Goal: Browse casually

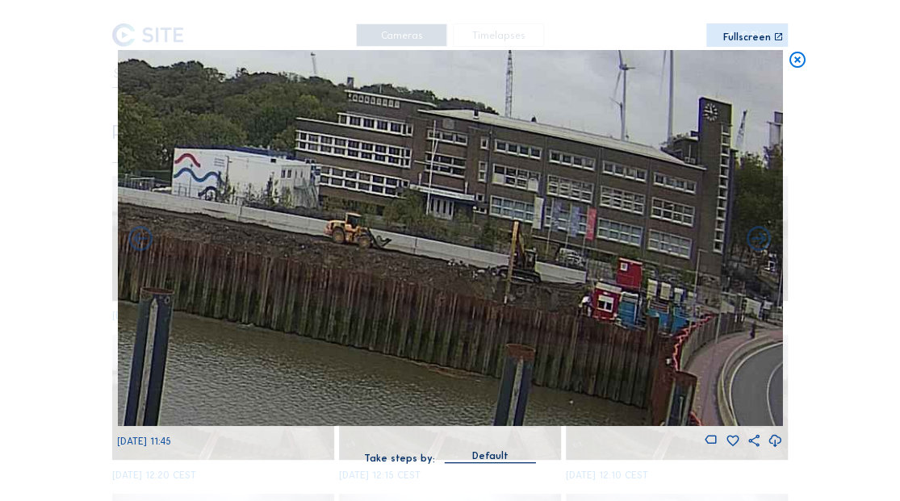
click at [791, 65] on icon at bounding box center [796, 60] width 19 height 20
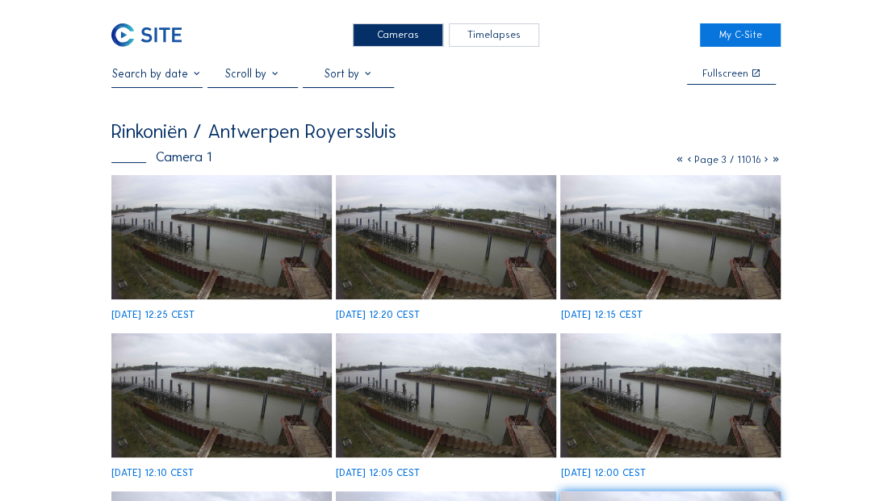
click at [675, 158] on icon at bounding box center [680, 159] width 10 height 11
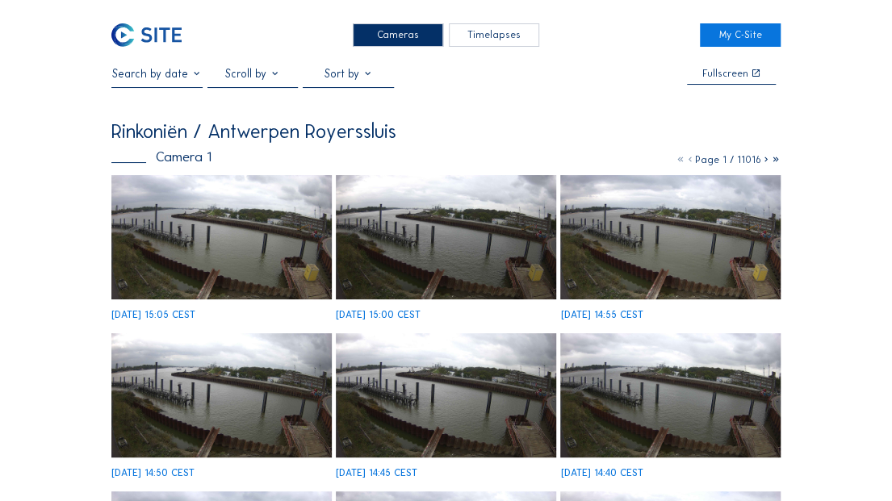
click at [271, 245] on img at bounding box center [221, 237] width 220 height 124
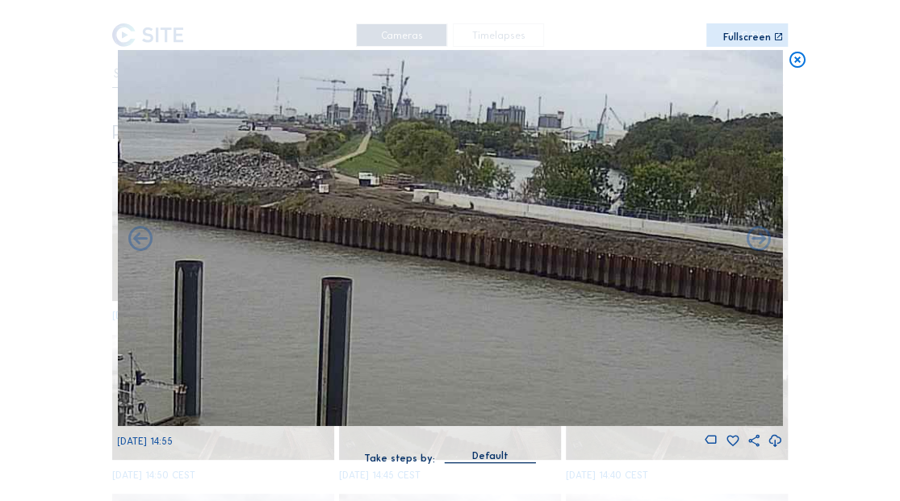
drag, startPoint x: 583, startPoint y: 299, endPoint x: 185, endPoint y: 255, distance: 400.2
click at [185, 255] on img at bounding box center [449, 238] width 665 height 376
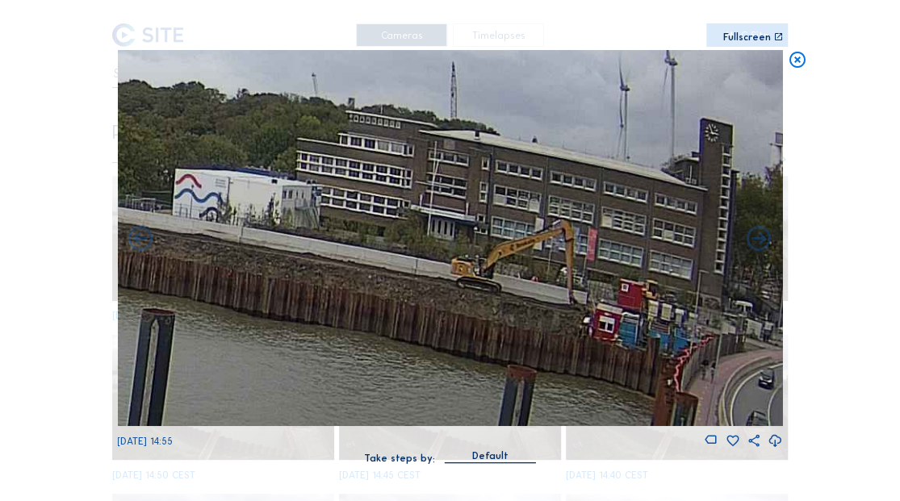
drag, startPoint x: 585, startPoint y: 264, endPoint x: 102, endPoint y: 243, distance: 483.1
click at [102, 243] on div "Scroll to travel through time | Press 'Alt' Button + Scroll to Zoom | Click and…" at bounding box center [450, 250] width 900 height 501
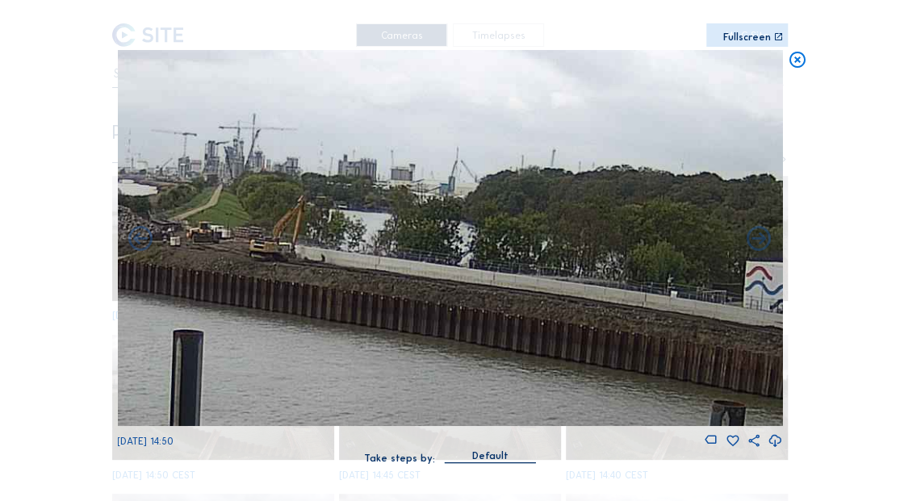
drag, startPoint x: 319, startPoint y: 282, endPoint x: 884, endPoint y: 367, distance: 571.2
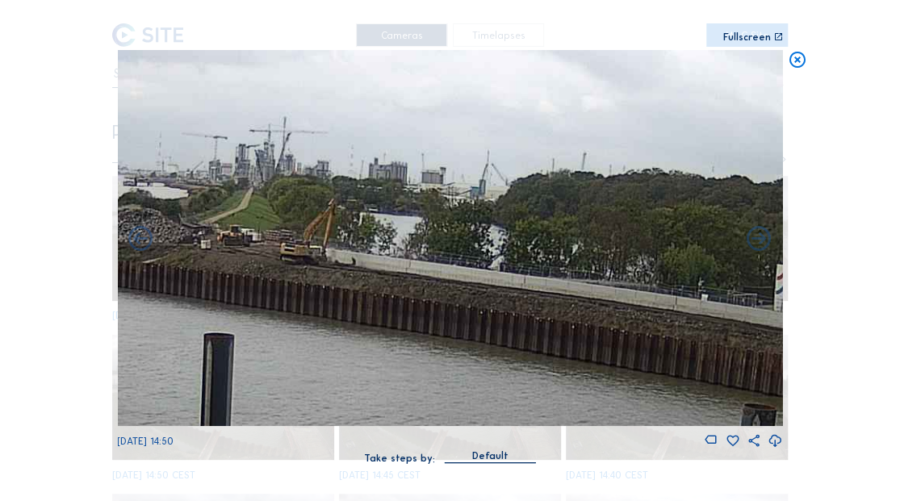
drag, startPoint x: 404, startPoint y: 294, endPoint x: 569, endPoint y: 338, distance: 171.3
click at [569, 338] on img at bounding box center [449, 238] width 665 height 376
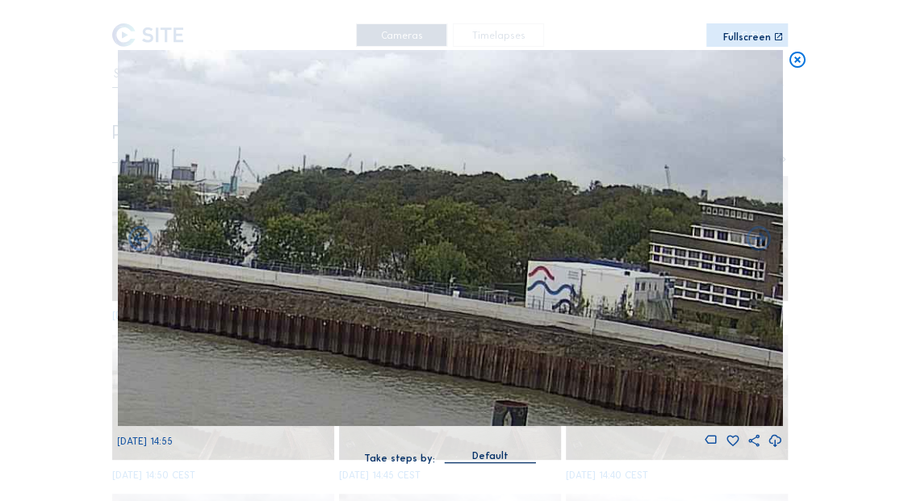
drag, startPoint x: 558, startPoint y: 356, endPoint x: 152, endPoint y: 307, distance: 408.8
click at [152, 307] on img at bounding box center [449, 238] width 665 height 376
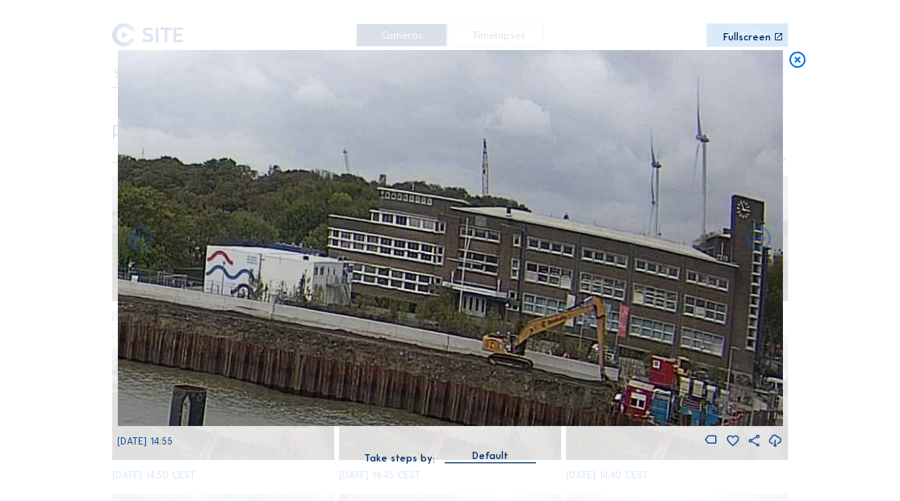
drag, startPoint x: 607, startPoint y: 360, endPoint x: 261, endPoint y: 339, distance: 346.0
click at [261, 341] on img at bounding box center [449, 238] width 665 height 376
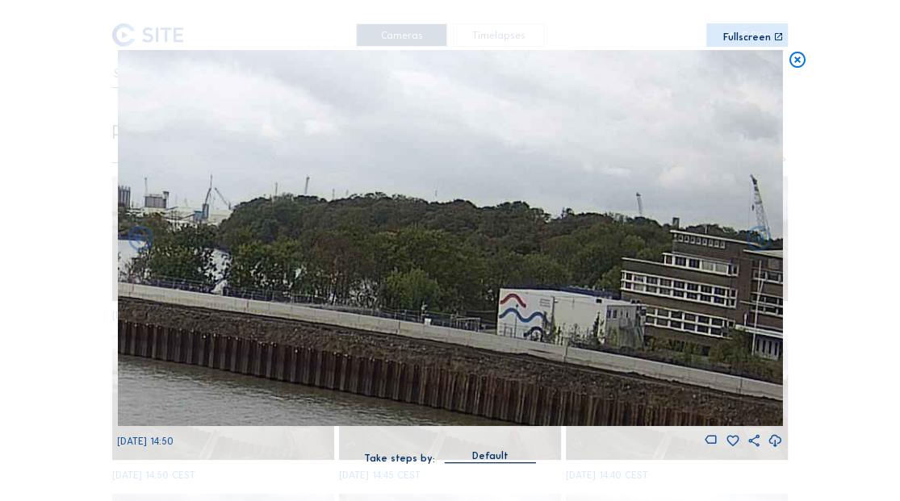
drag, startPoint x: 456, startPoint y: 383, endPoint x: 983, endPoint y: 455, distance: 531.9
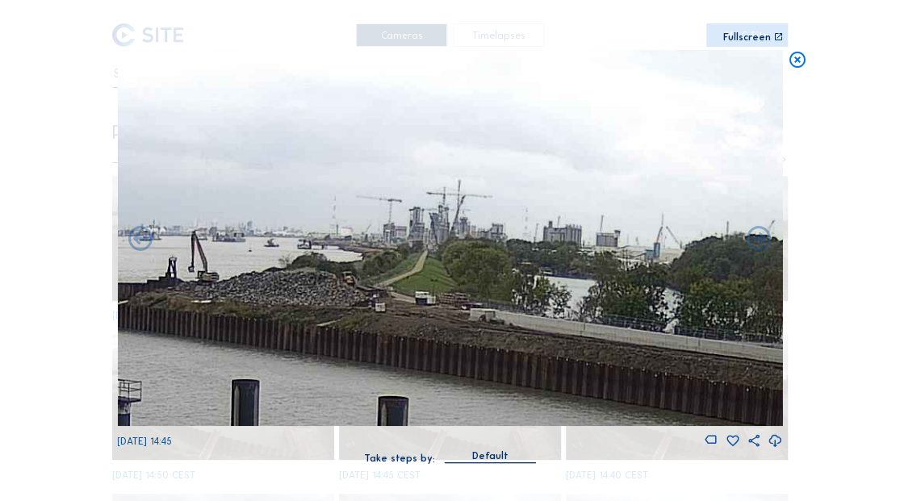
drag, startPoint x: 442, startPoint y: 360, endPoint x: 781, endPoint y: 376, distance: 339.3
click at [781, 376] on img at bounding box center [449, 238] width 665 height 376
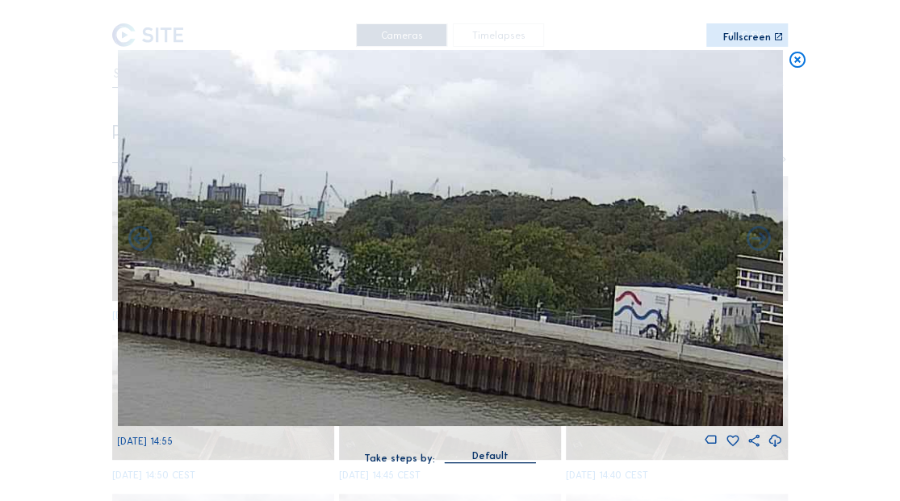
drag, startPoint x: 424, startPoint y: 352, endPoint x: 226, endPoint y: 316, distance: 200.9
click at [226, 316] on img at bounding box center [449, 238] width 665 height 376
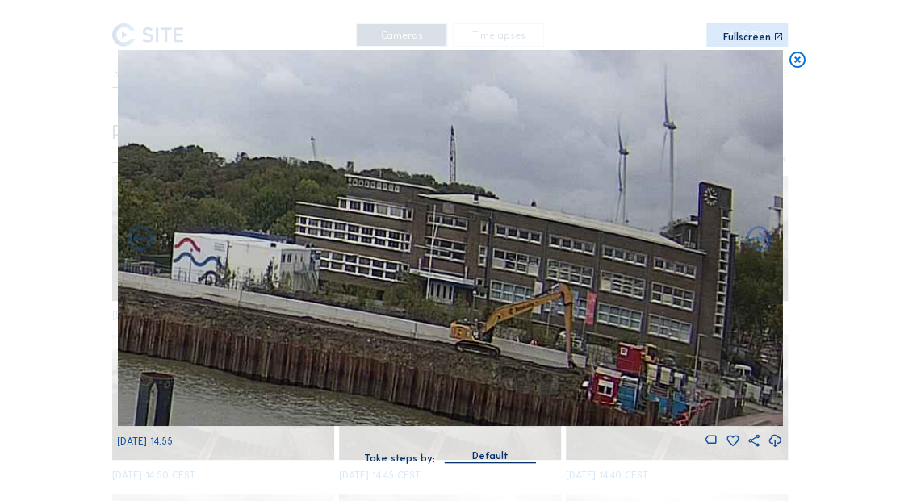
drag, startPoint x: 634, startPoint y: 369, endPoint x: 125, endPoint y: 313, distance: 512.3
click at [122, 313] on img at bounding box center [449, 238] width 665 height 376
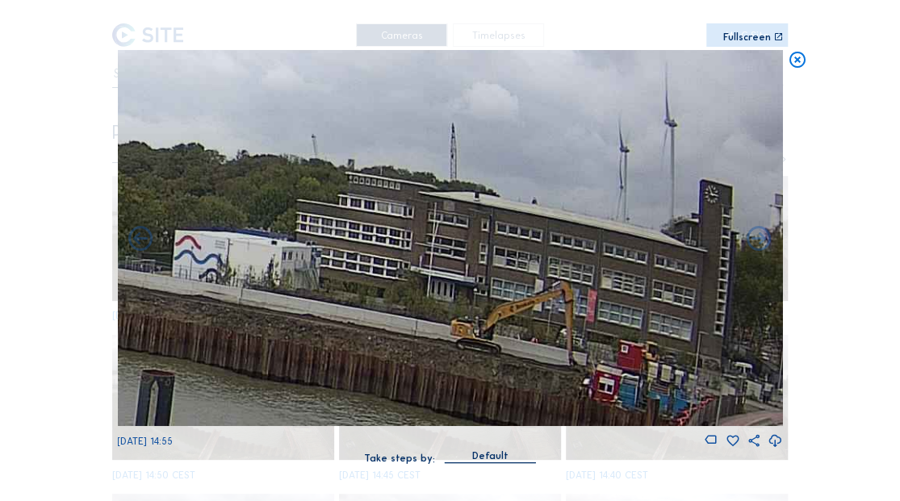
drag, startPoint x: 445, startPoint y: 335, endPoint x: 437, endPoint y: 332, distance: 9.2
click at [437, 332] on img at bounding box center [449, 238] width 665 height 376
